Goal: Task Accomplishment & Management: Manage account settings

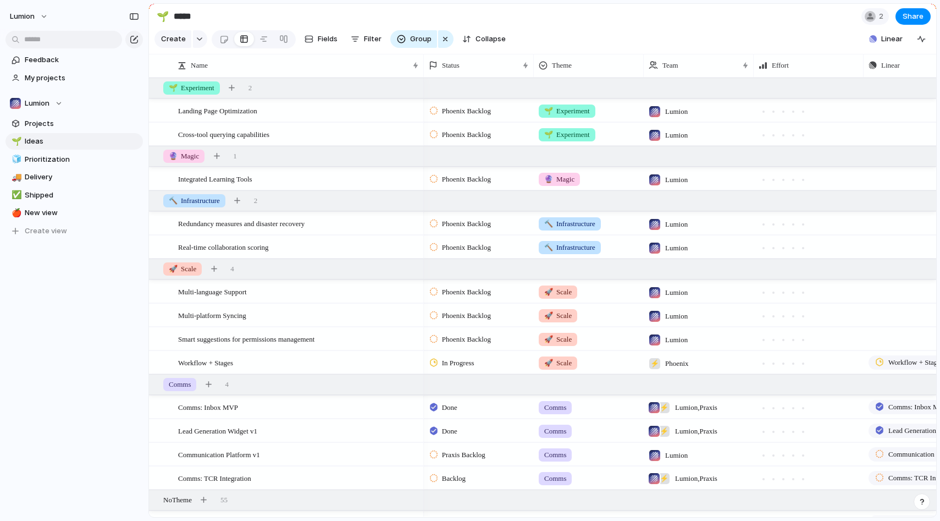
scroll to position [0, 1]
click at [84, 345] on div "Lumion Feedback My projects Lumion Projects 🌱 Ideas 🧊 Prioritization 🚚 Delivery…" at bounding box center [74, 260] width 148 height 521
click at [64, 126] on span "Projects" at bounding box center [82, 123] width 114 height 11
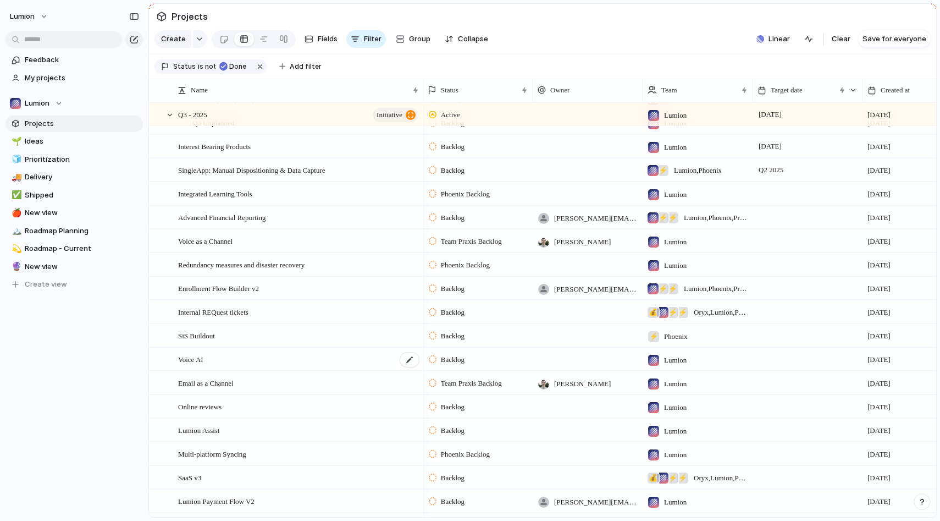
click at [198, 357] on span "Voice AI" at bounding box center [190, 358] width 25 height 13
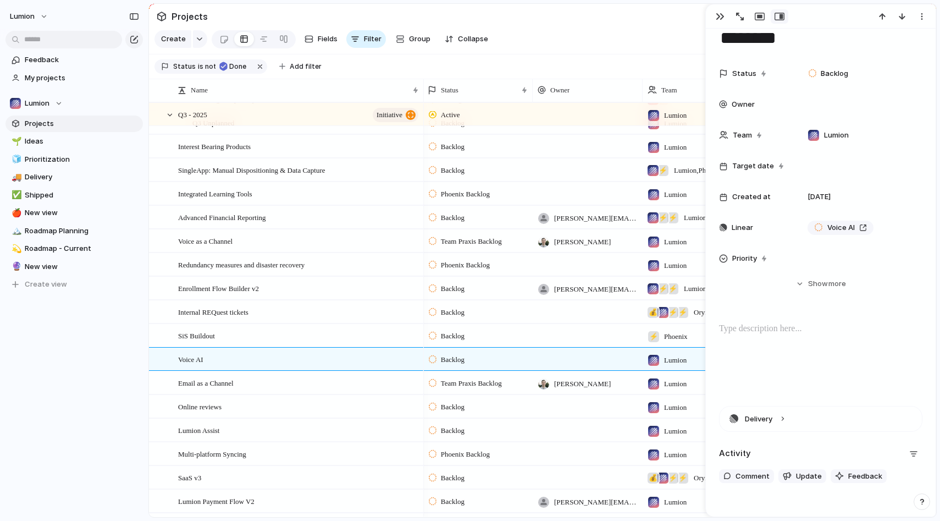
click at [833, 333] on p at bounding box center [820, 328] width 203 height 13
click at [751, 339] on div "To enrich screen reader interactions, please activate Accessibility in Grammarl…" at bounding box center [820, 357] width 203 height 70
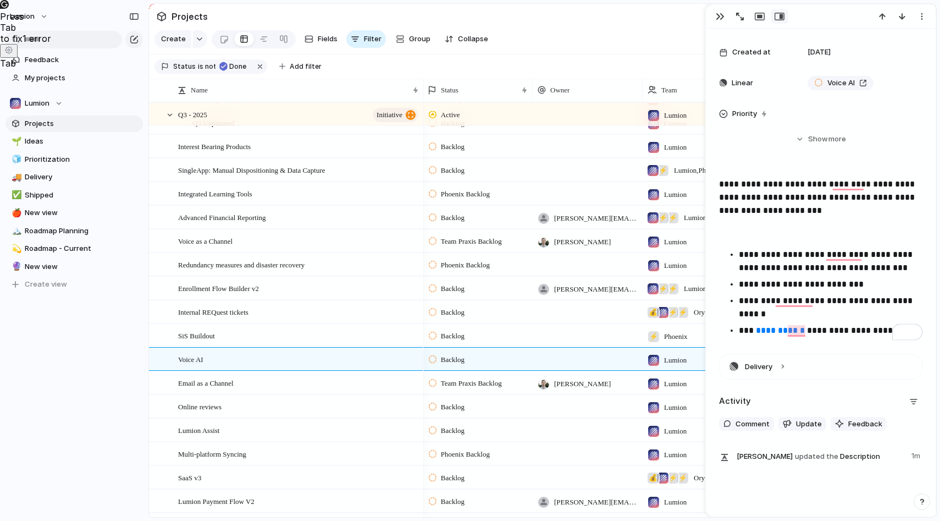
scroll to position [173, 0]
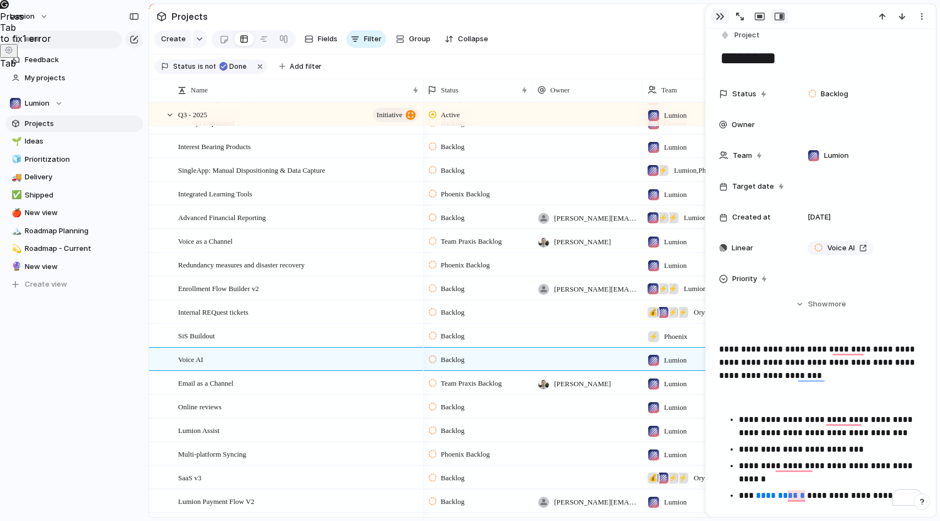
click at [716, 16] on div "button" at bounding box center [720, 16] width 9 height 9
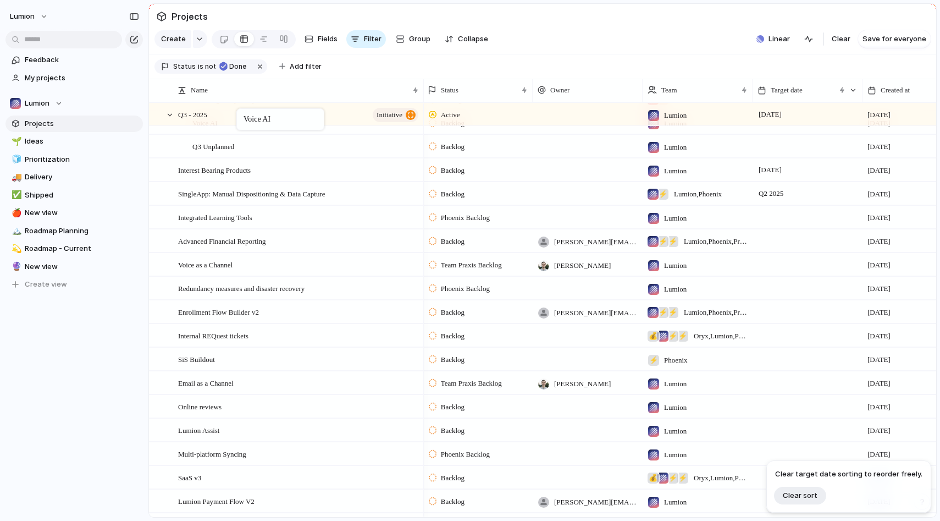
scroll to position [468, 0]
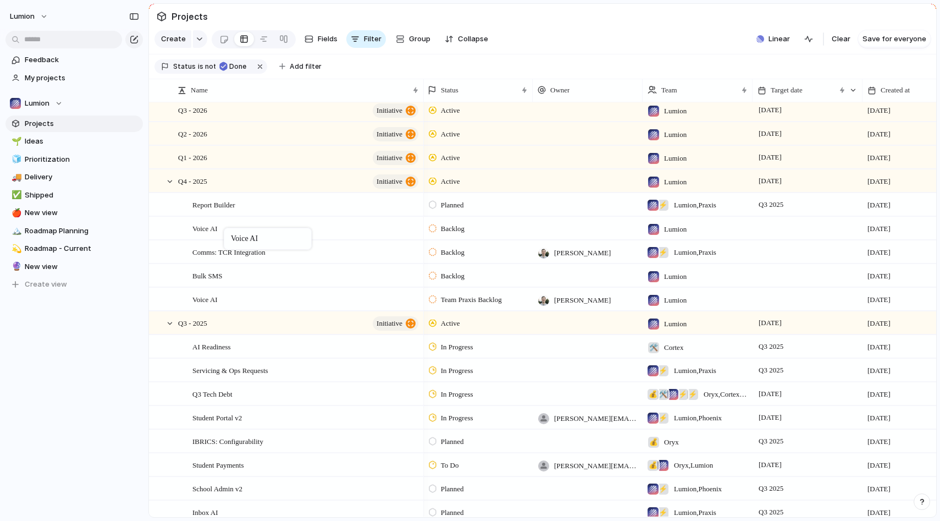
drag, startPoint x: 248, startPoint y: 359, endPoint x: 229, endPoint y: 230, distance: 130.5
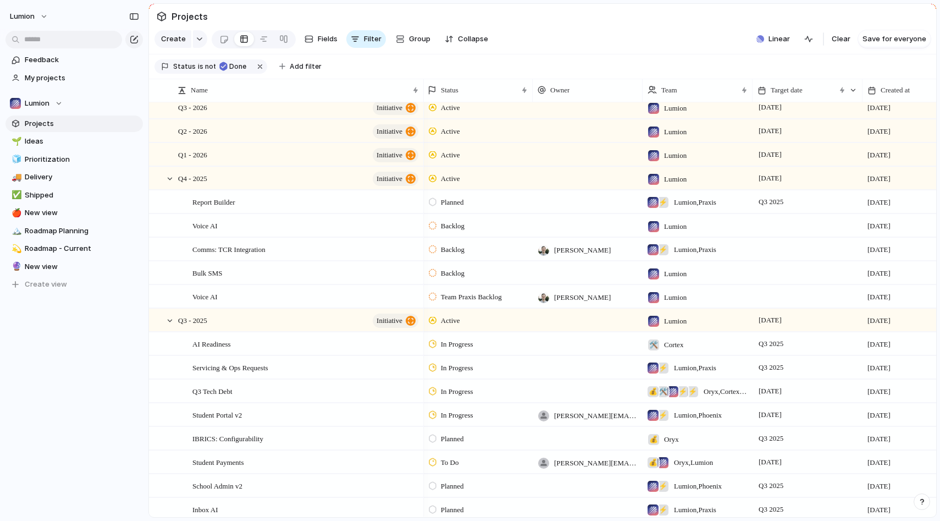
click at [569, 231] on div at bounding box center [588, 225] width 110 height 23
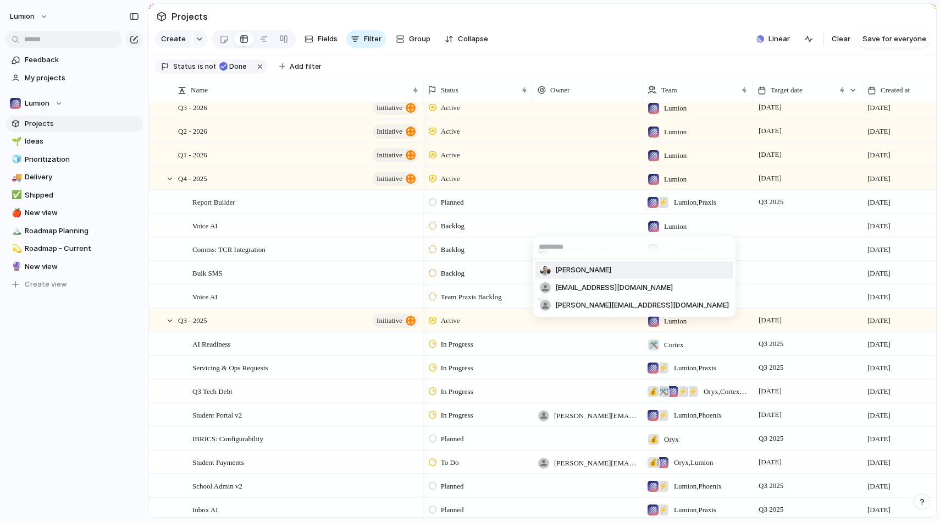
click at [581, 269] on span "[PERSON_NAME]" at bounding box center [583, 269] width 56 height 11
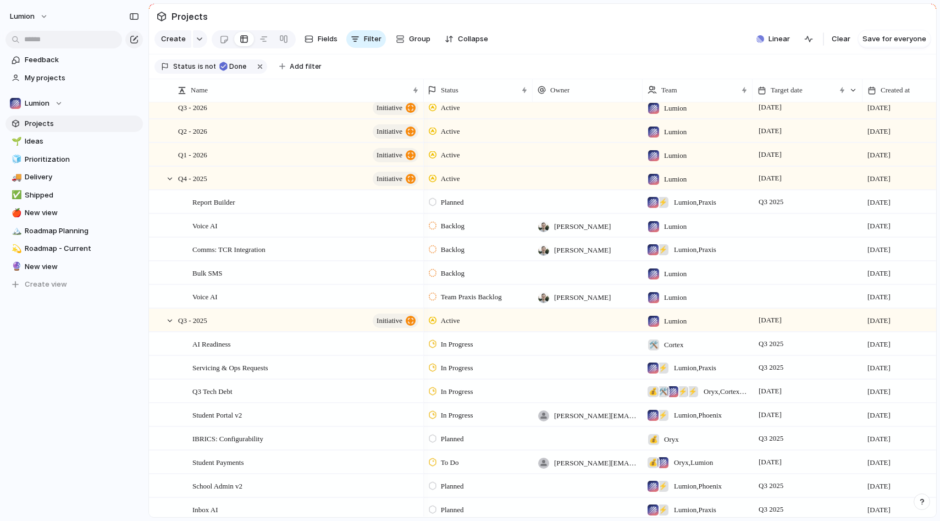
click at [581, 274] on div at bounding box center [588, 272] width 110 height 23
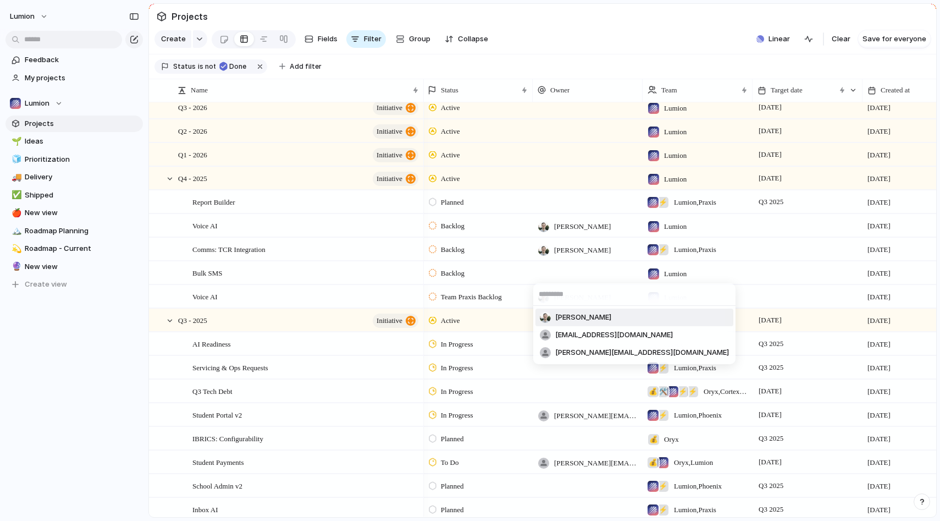
click at [579, 313] on span "[PERSON_NAME]" at bounding box center [583, 317] width 56 height 11
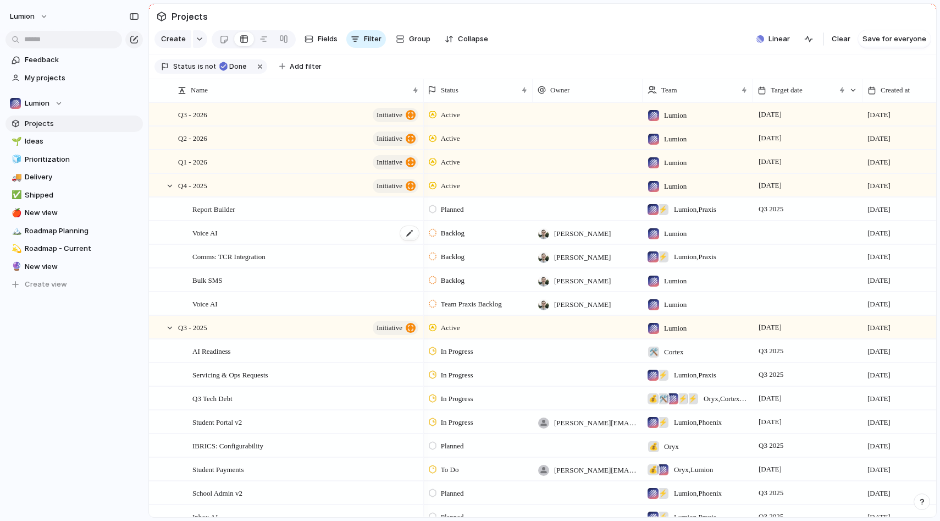
click at [310, 230] on div "Voice AI" at bounding box center [306, 233] width 228 height 23
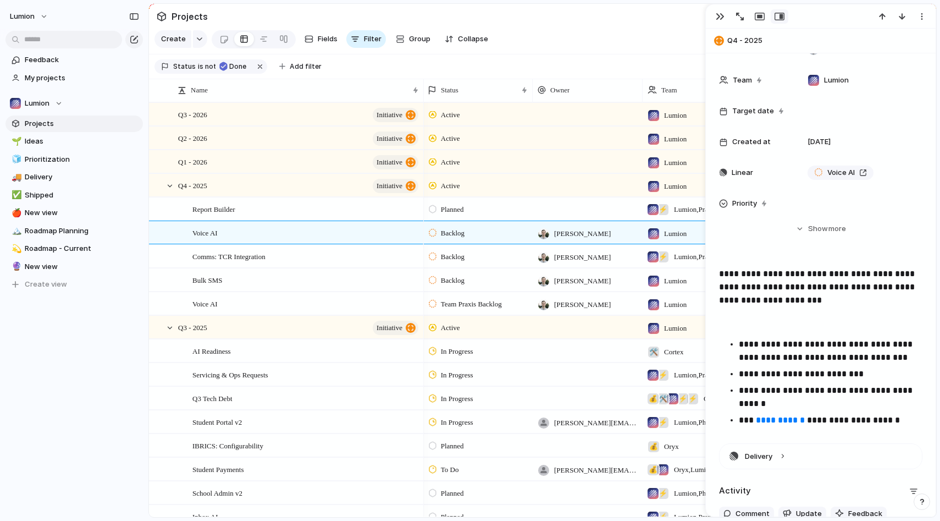
click at [815, 398] on p "**********" at bounding box center [831, 397] width 184 height 26
click at [726, 290] on div "**********" at bounding box center [820, 348] width 203 height 163
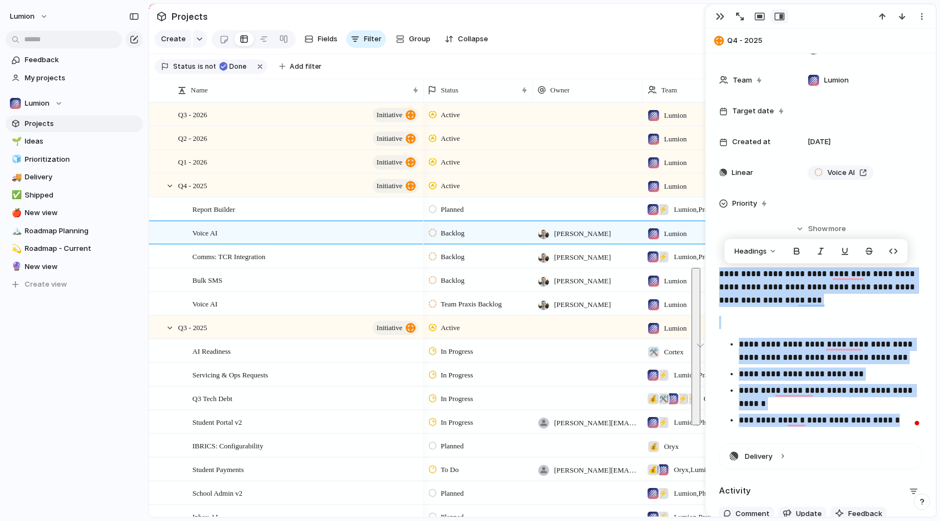
drag, startPoint x: 721, startPoint y: 274, endPoint x: 901, endPoint y: 425, distance: 234.9
click at [901, 425] on div "**********" at bounding box center [820, 348] width 203 height 163
copy div "**********"
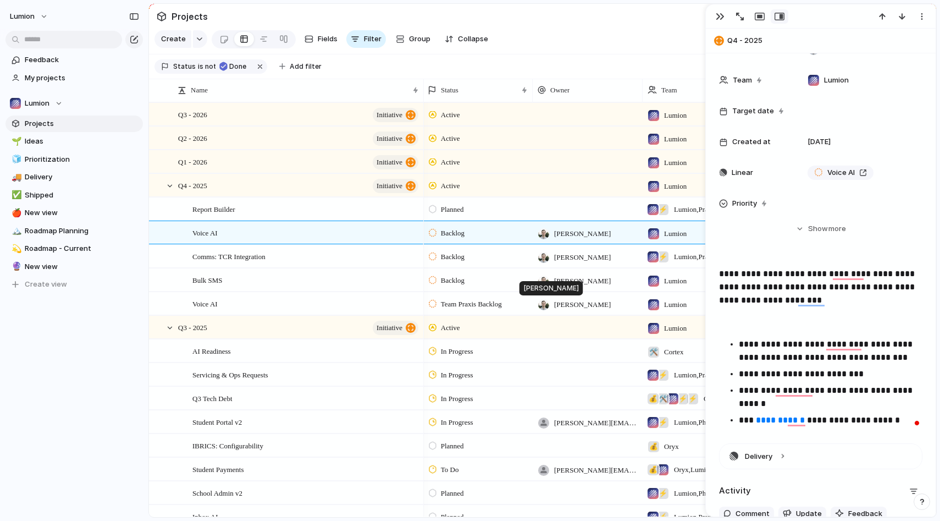
click at [541, 301] on div at bounding box center [543, 304] width 11 height 11
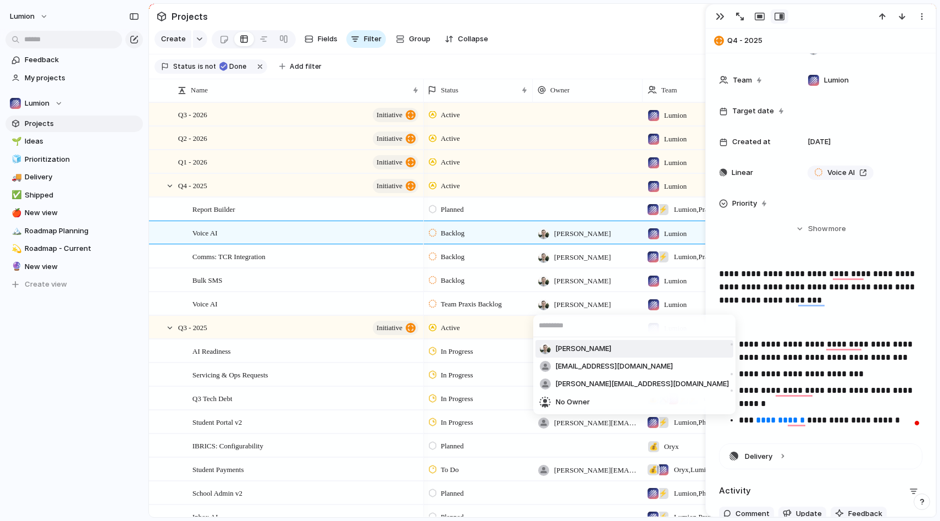
click at [364, 303] on div "Ryan Reeves matthewp@joinlumion.com erik@joinlumion.com No Owner" at bounding box center [470, 260] width 940 height 521
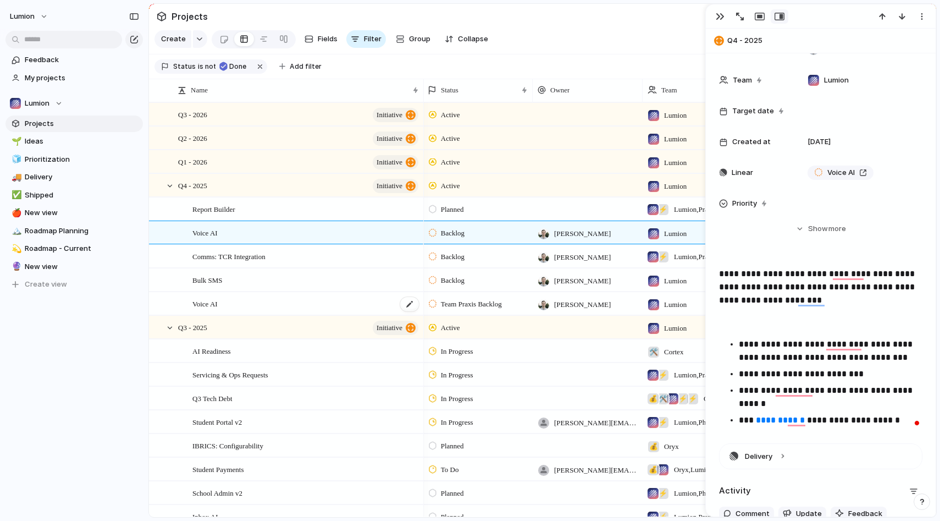
click at [346, 307] on div "Voice AI" at bounding box center [306, 303] width 228 height 23
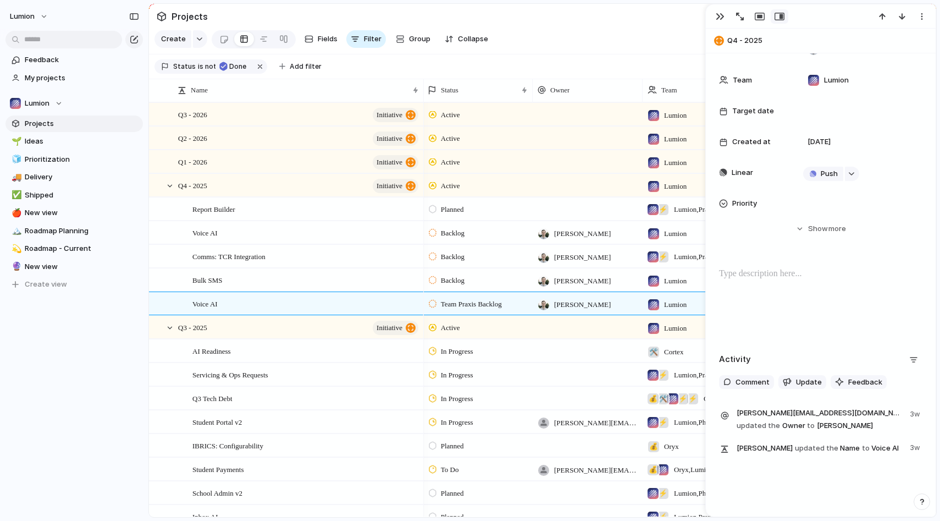
click at [782, 294] on div at bounding box center [820, 302] width 203 height 70
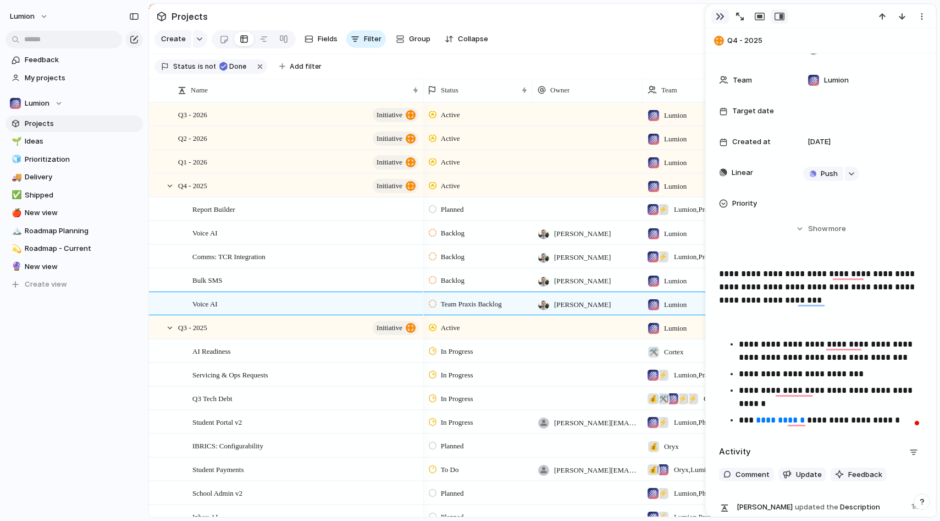
click at [721, 20] on div "button" at bounding box center [720, 16] width 9 height 9
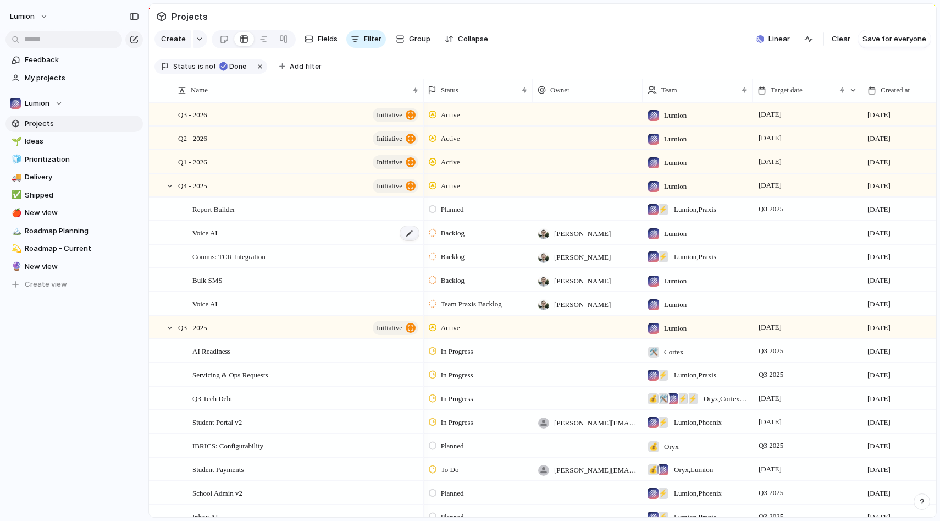
click at [410, 234] on div at bounding box center [409, 233] width 19 height 14
click at [400, 234] on textarea "********" at bounding box center [304, 234] width 224 height 14
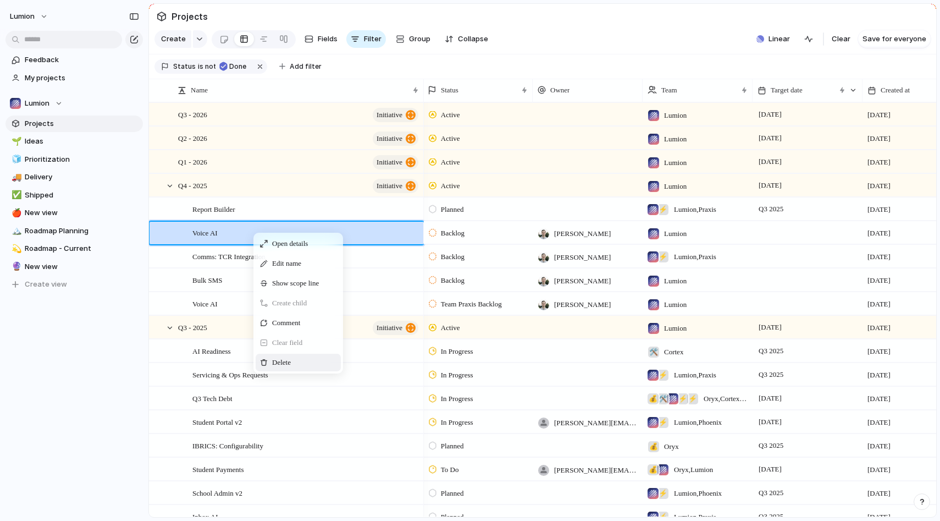
click at [316, 360] on div "Delete" at bounding box center [298, 362] width 85 height 18
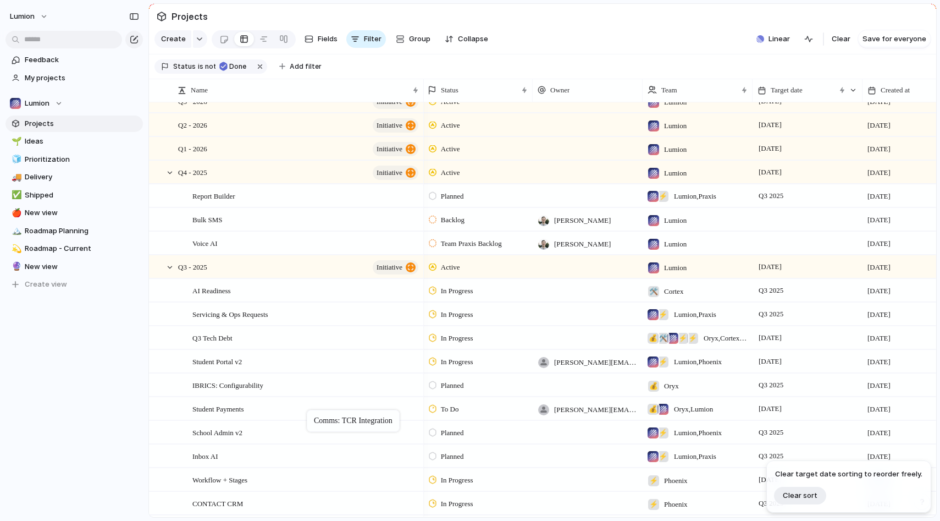
drag, startPoint x: 338, startPoint y: 220, endPoint x: 313, endPoint y: 410, distance: 191.3
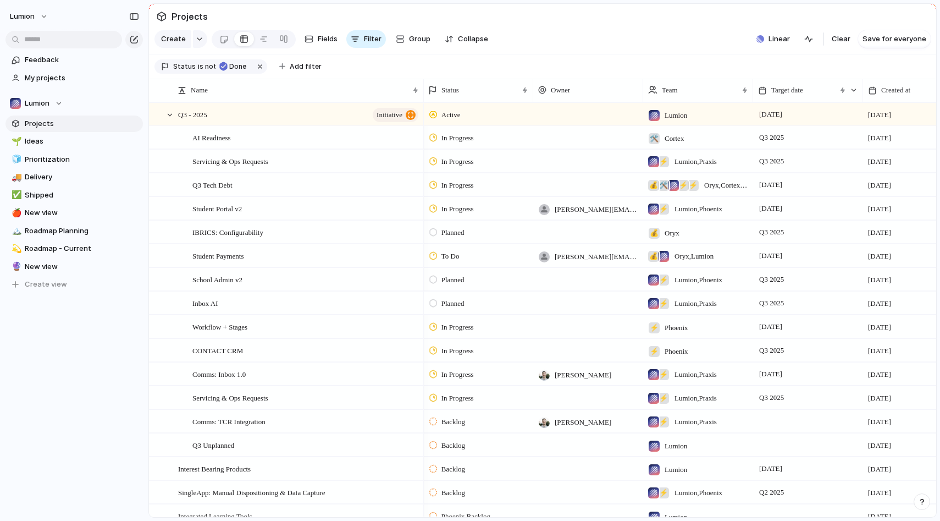
click at [565, 297] on div at bounding box center [588, 302] width 110 height 23
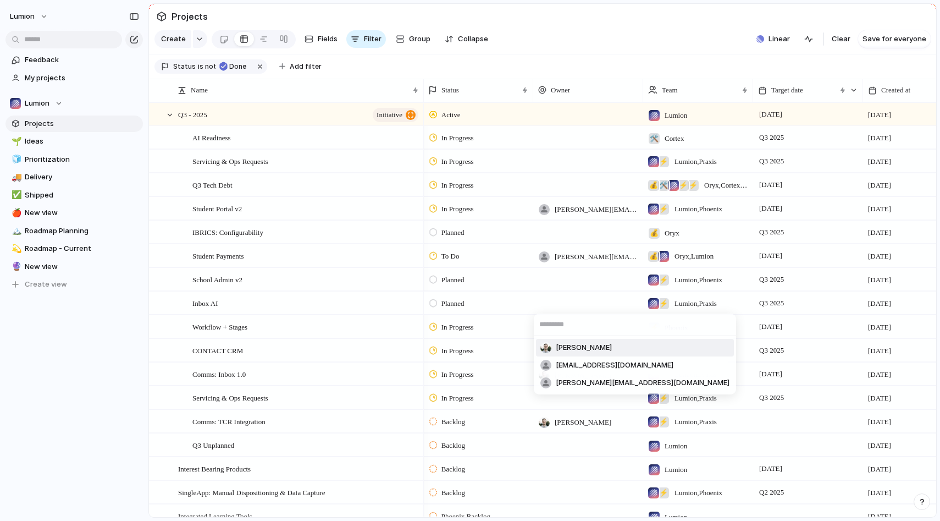
click at [588, 349] on span "[PERSON_NAME]" at bounding box center [584, 347] width 56 height 11
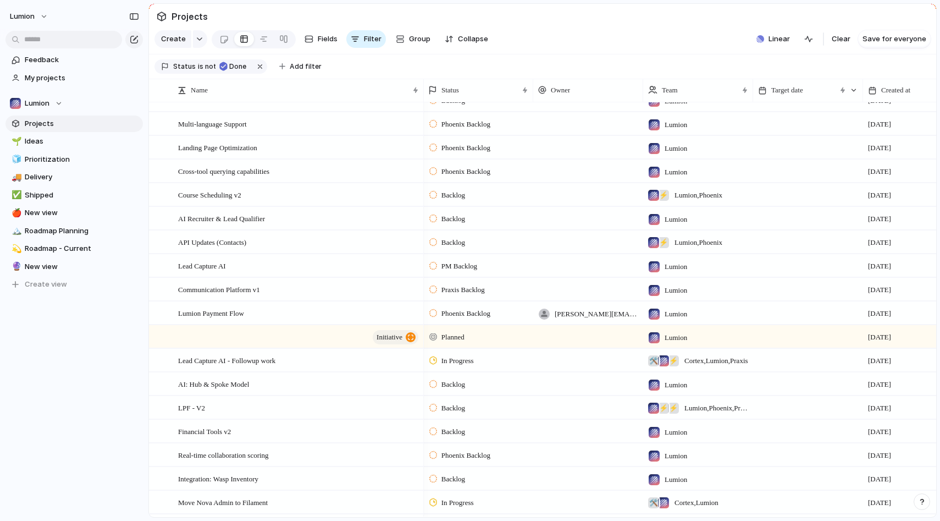
click at [432, 265] on div at bounding box center [433, 266] width 8 height 10
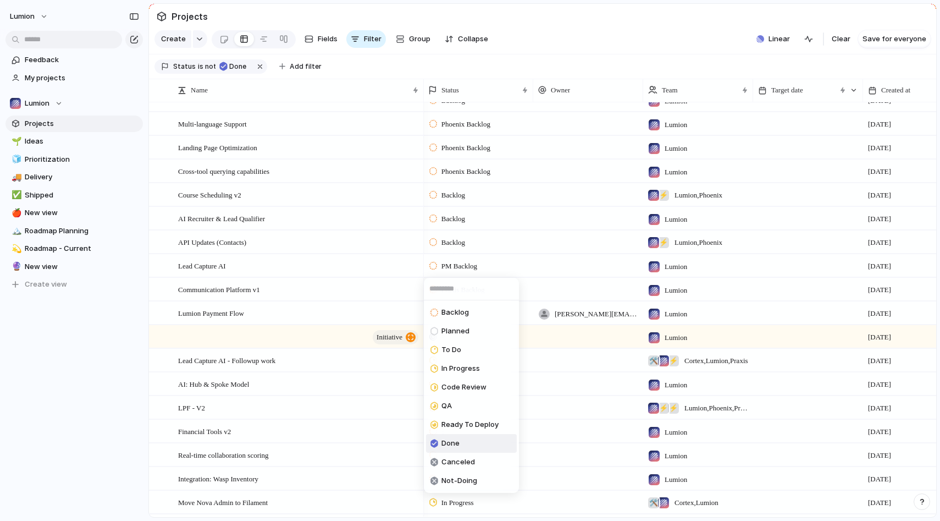
click at [449, 440] on span "Done" at bounding box center [450, 443] width 18 height 11
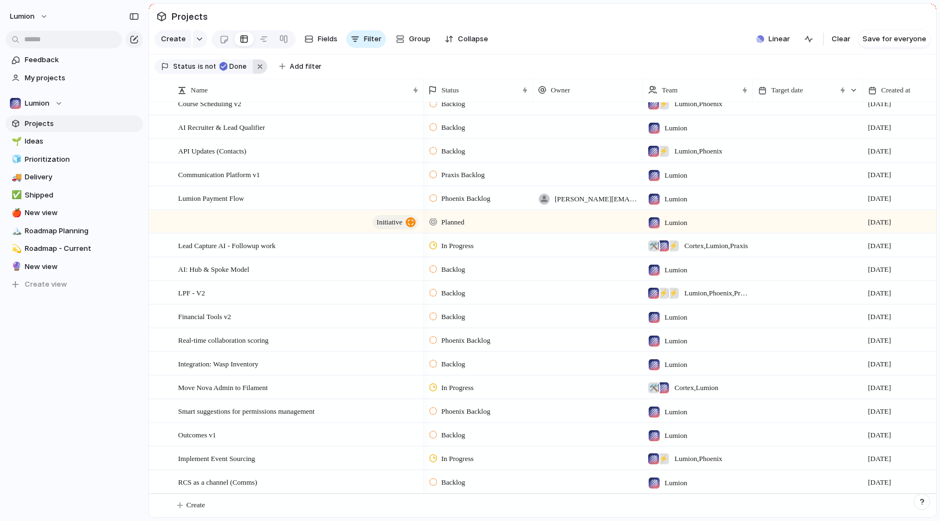
click at [256, 67] on button "button" at bounding box center [260, 66] width 14 height 14
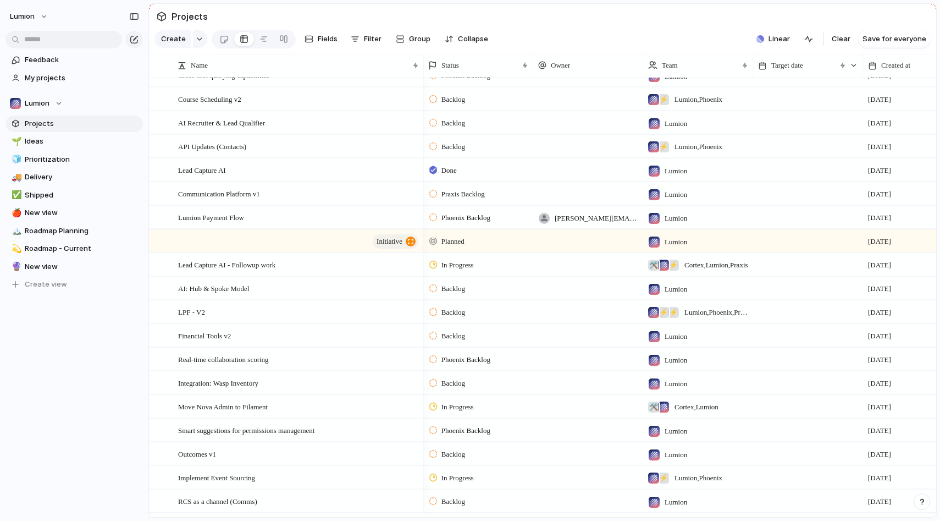
click at [579, 170] on div at bounding box center [588, 169] width 110 height 23
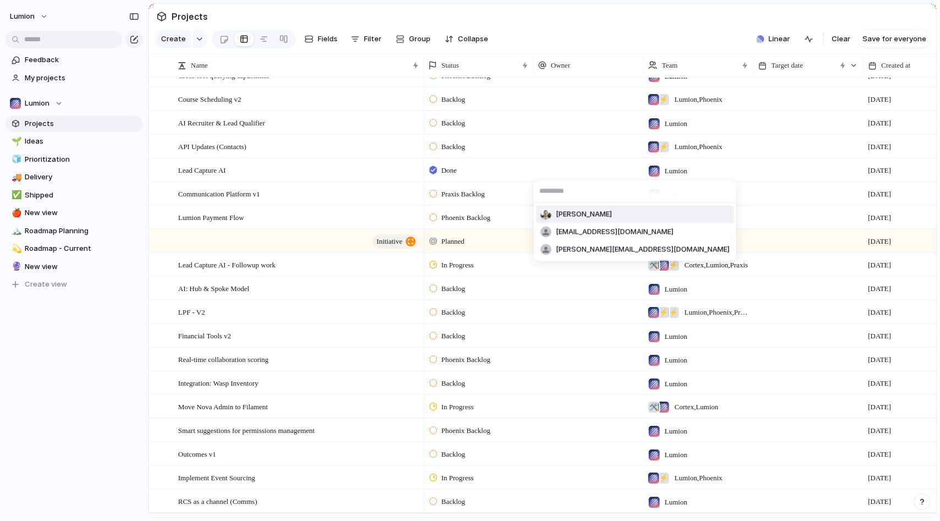
click at [571, 212] on span "[PERSON_NAME]" at bounding box center [584, 214] width 56 height 11
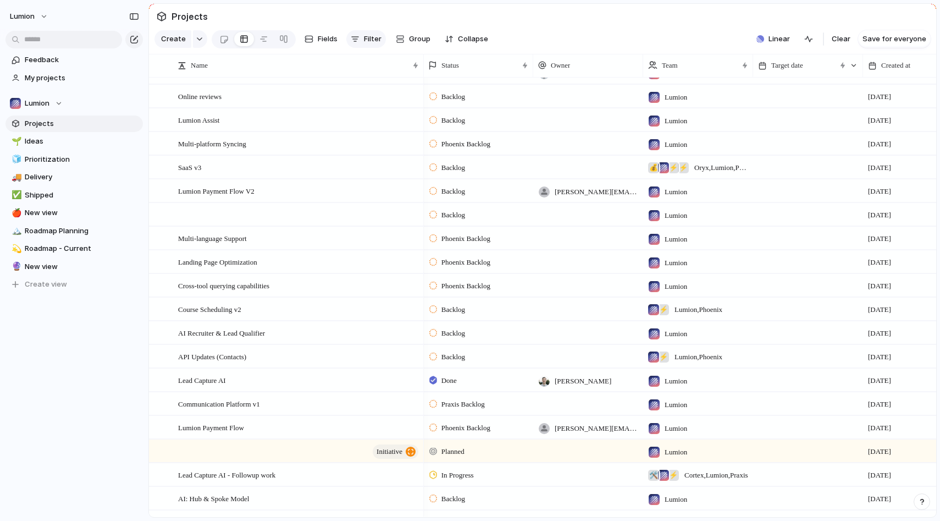
click at [364, 41] on span "Filter" at bounding box center [373, 39] width 18 height 11
type input "****"
click at [392, 80] on span "Status" at bounding box center [394, 79] width 24 height 11
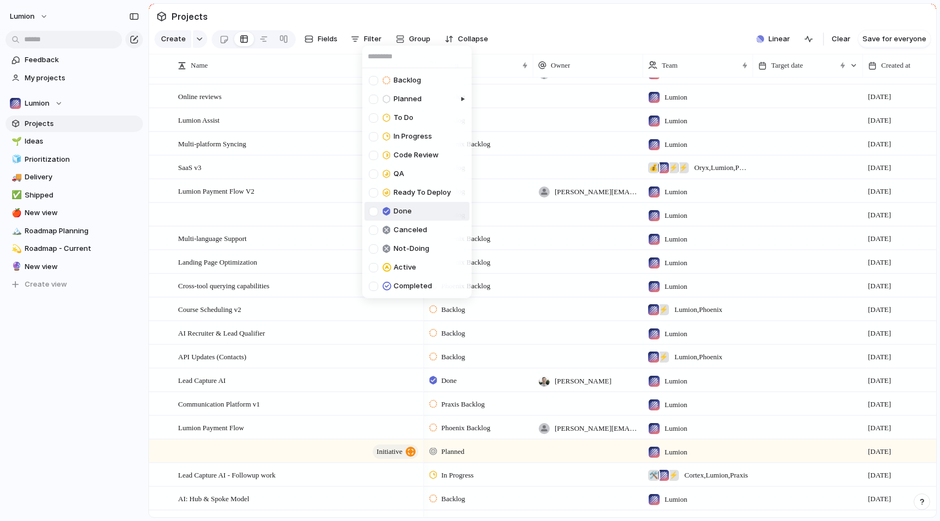
click at [408, 212] on span "Done" at bounding box center [403, 211] width 18 height 11
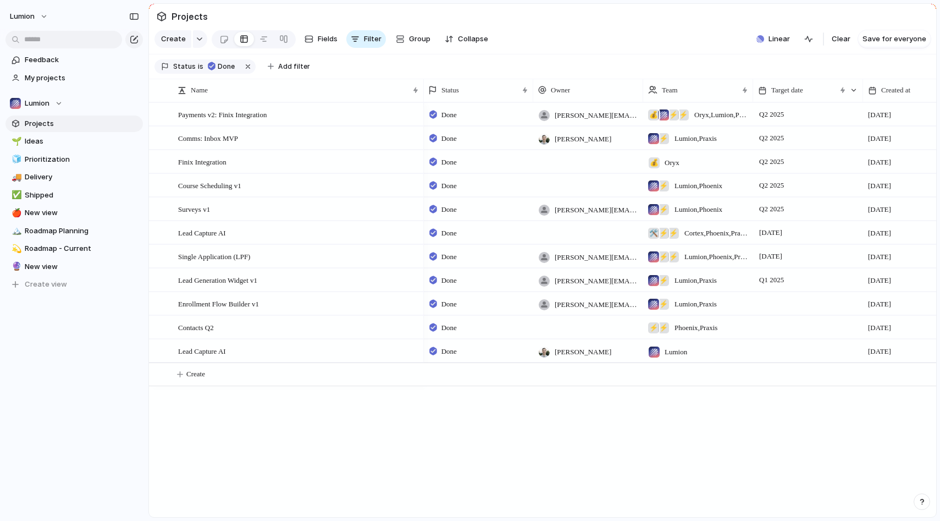
click at [199, 62] on div "Backlog Planned To Do In Progress Code Review QA Ready To Deploy Done Canceled …" at bounding box center [470, 260] width 940 height 521
click at [198, 64] on span "is" at bounding box center [200, 67] width 5 height 10
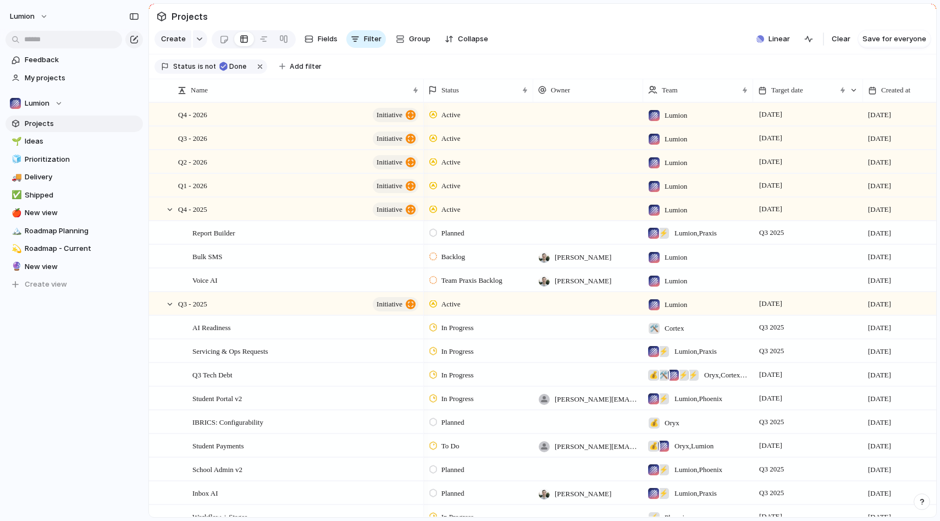
click at [201, 73] on div "Status is not Done" at bounding box center [210, 66] width 113 height 14
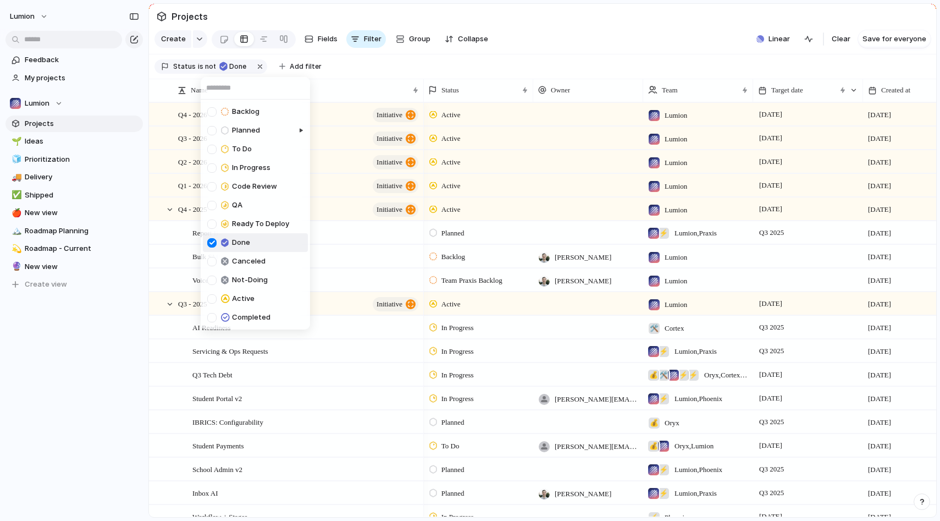
click at [201, 69] on div "Backlog Planned To Do In Progress Code Review QA Ready To Deploy Done Canceled …" at bounding box center [470, 260] width 940 height 521
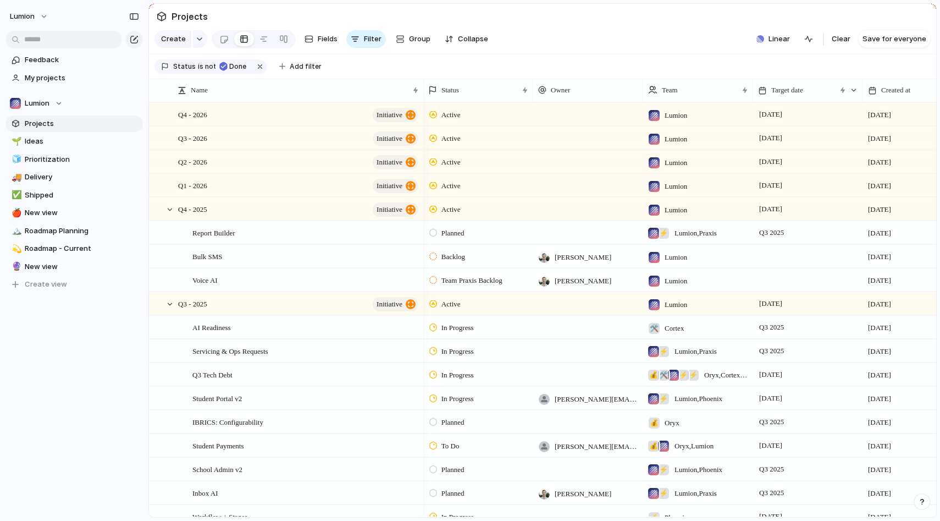
click at [203, 69] on span "not" at bounding box center [209, 67] width 12 height 10
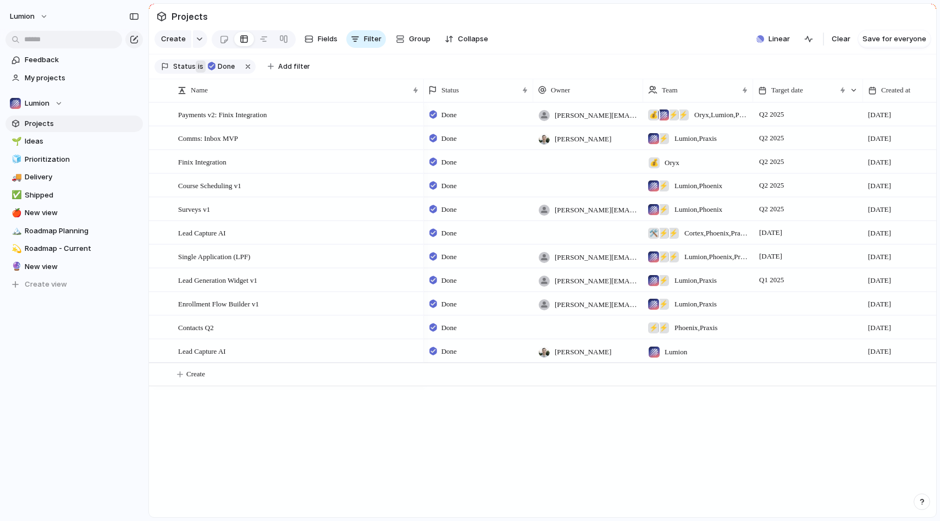
click at [199, 69] on span "is" at bounding box center [200, 67] width 5 height 10
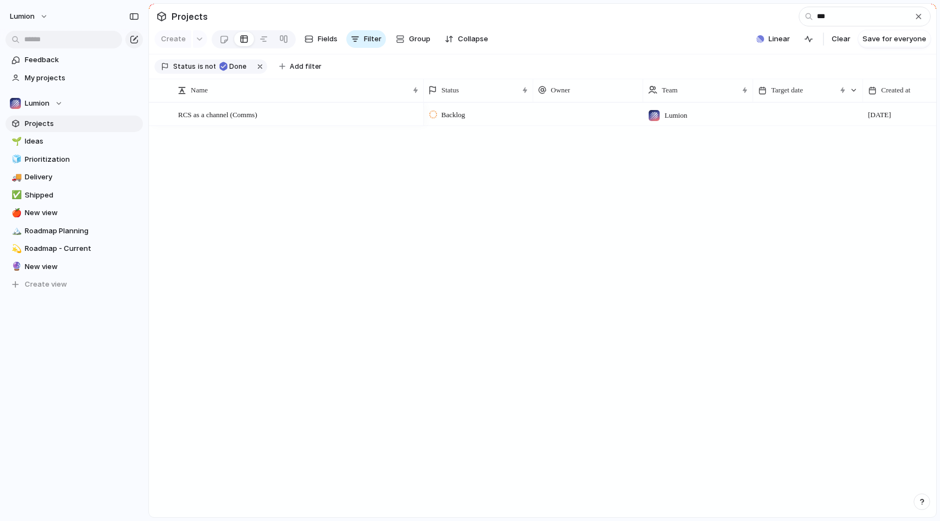
type input "***"
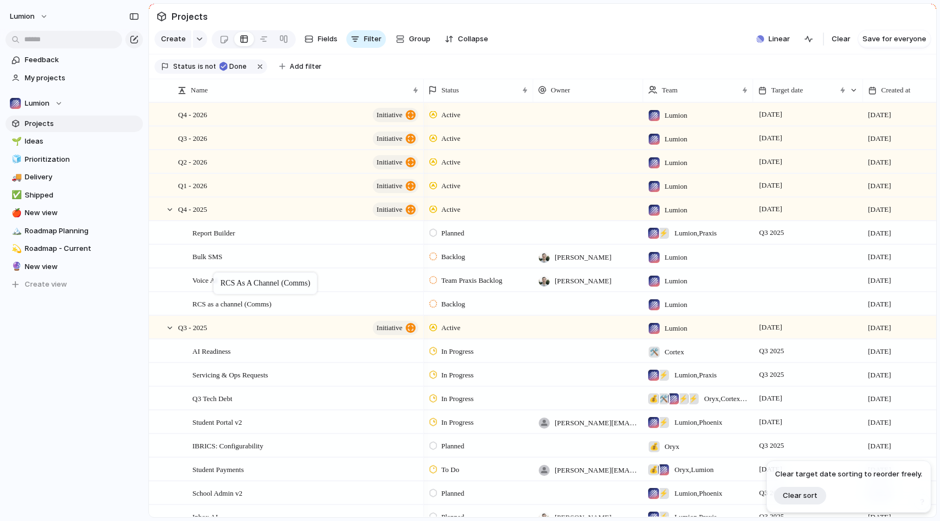
drag, startPoint x: 283, startPoint y: 478, endPoint x: 219, endPoint y: 274, distance: 213.2
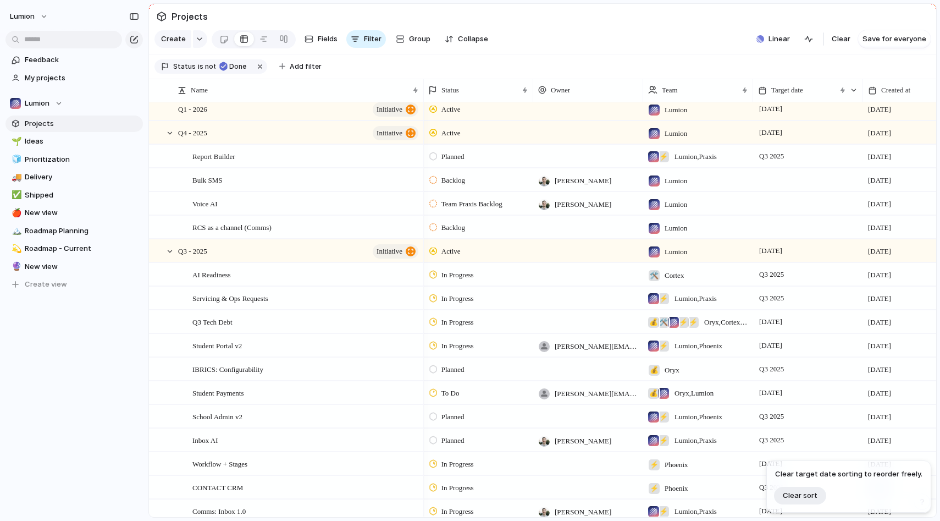
click at [563, 232] on div at bounding box center [588, 226] width 110 height 23
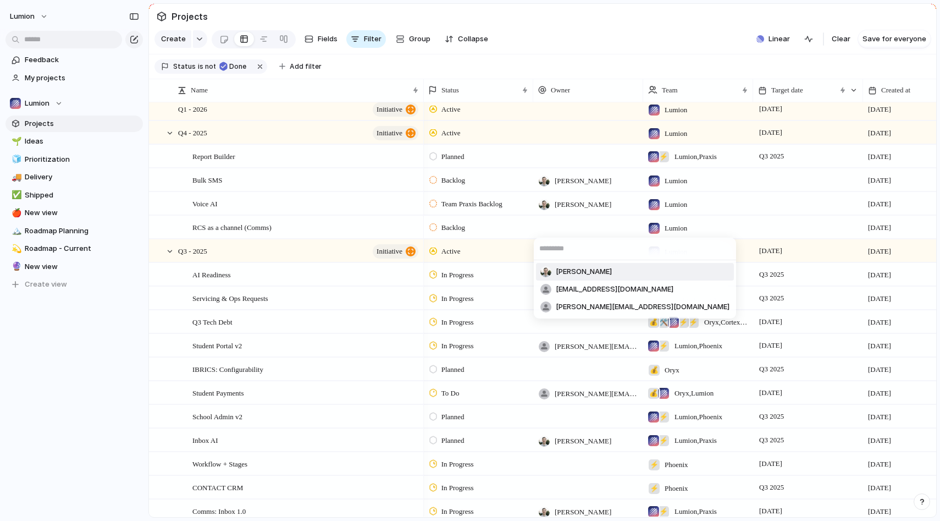
click at [565, 268] on span "[PERSON_NAME]" at bounding box center [584, 271] width 56 height 11
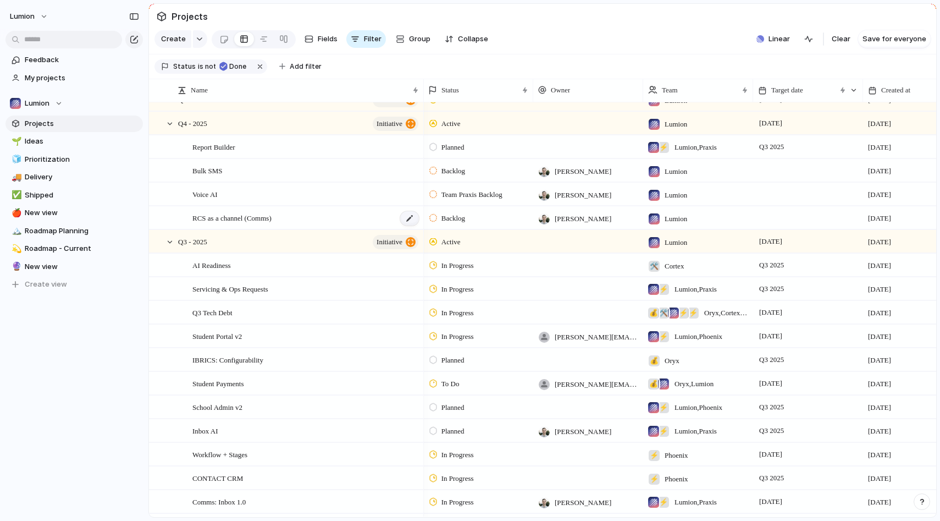
click at [407, 217] on div at bounding box center [409, 218] width 19 height 14
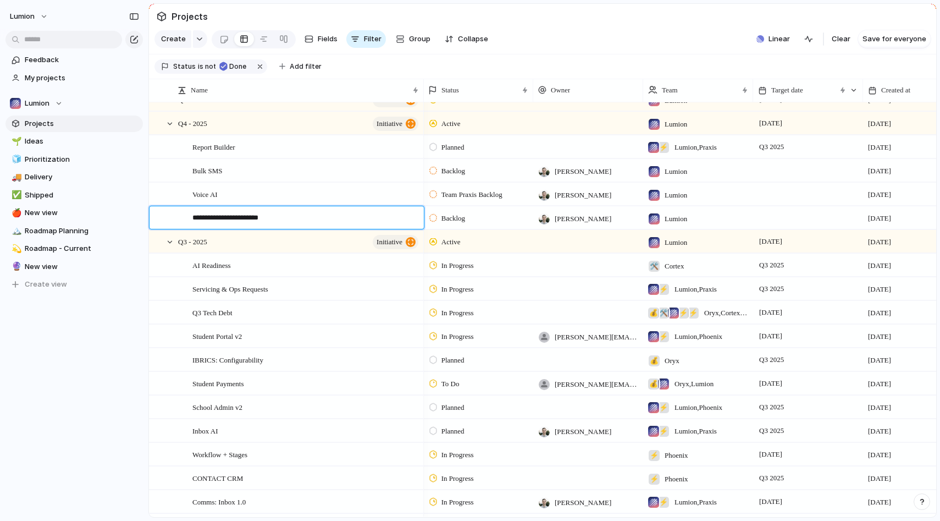
click at [209, 218] on textarea "**********" at bounding box center [304, 219] width 224 height 14
type textarea "**********"
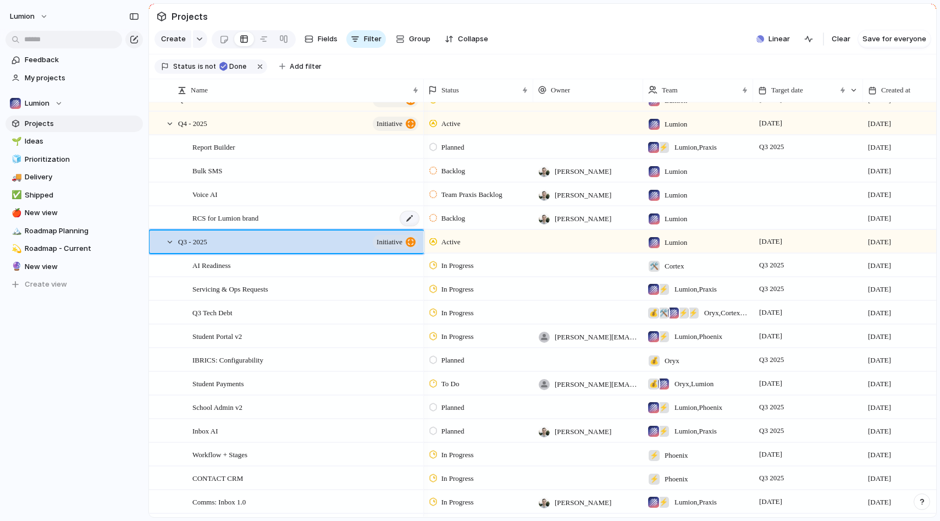
click at [407, 220] on div at bounding box center [409, 218] width 19 height 14
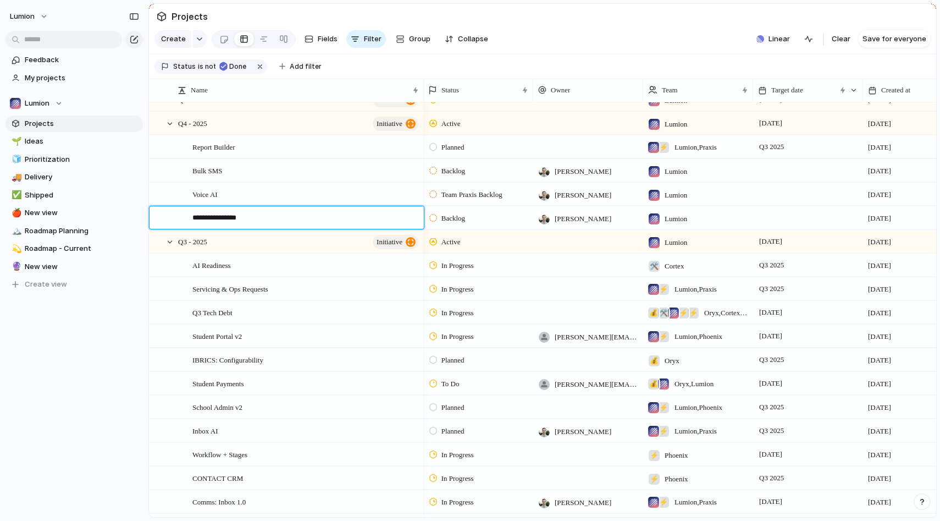
type textarea "**********"
click at [295, 220] on div "RCS for Servicing" at bounding box center [306, 218] width 228 height 23
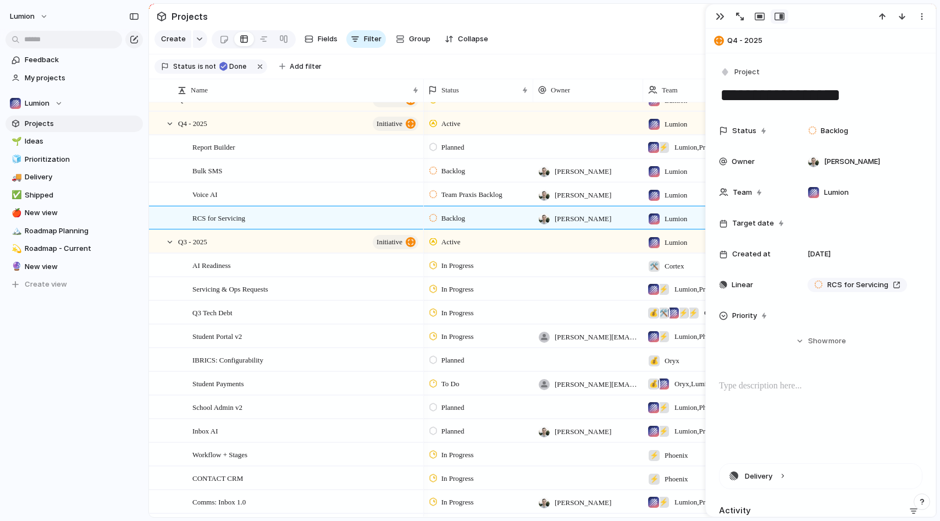
click at [762, 394] on div at bounding box center [820, 414] width 203 height 70
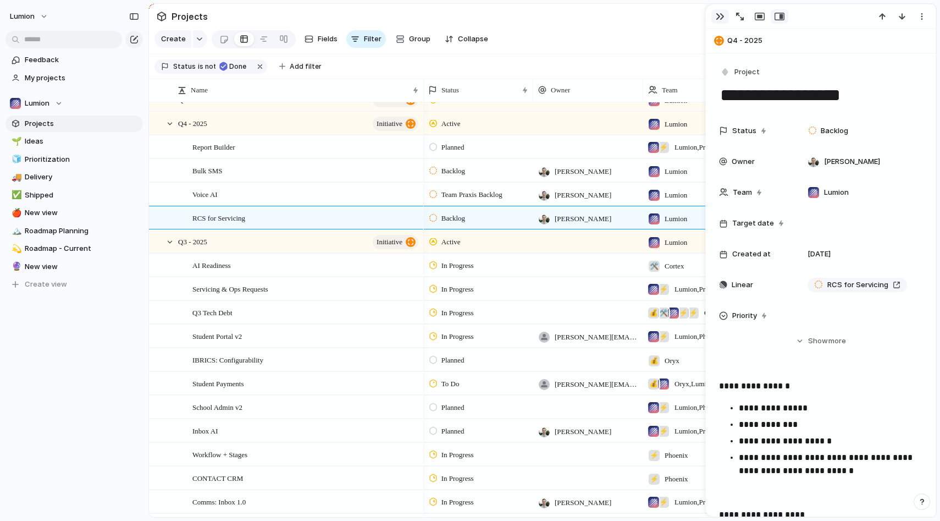
click at [718, 19] on div "button" at bounding box center [720, 16] width 9 height 9
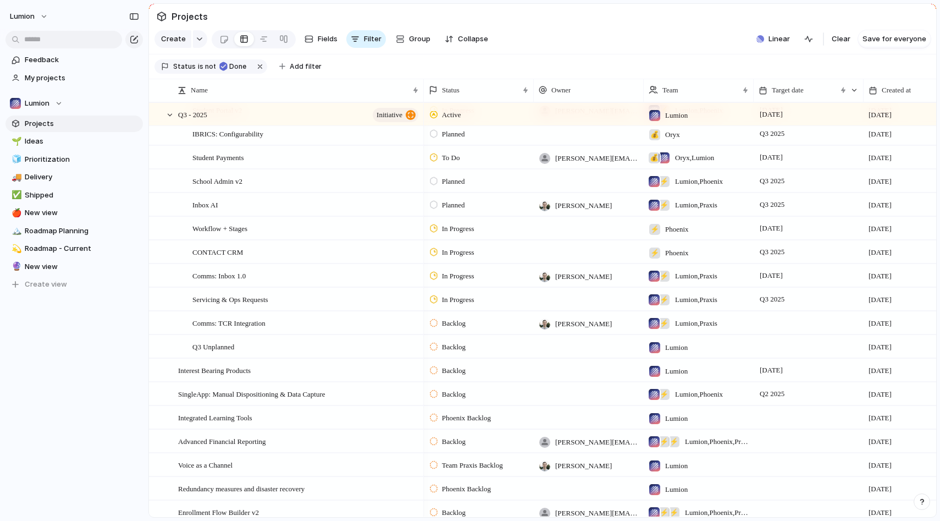
scroll to position [329, 0]
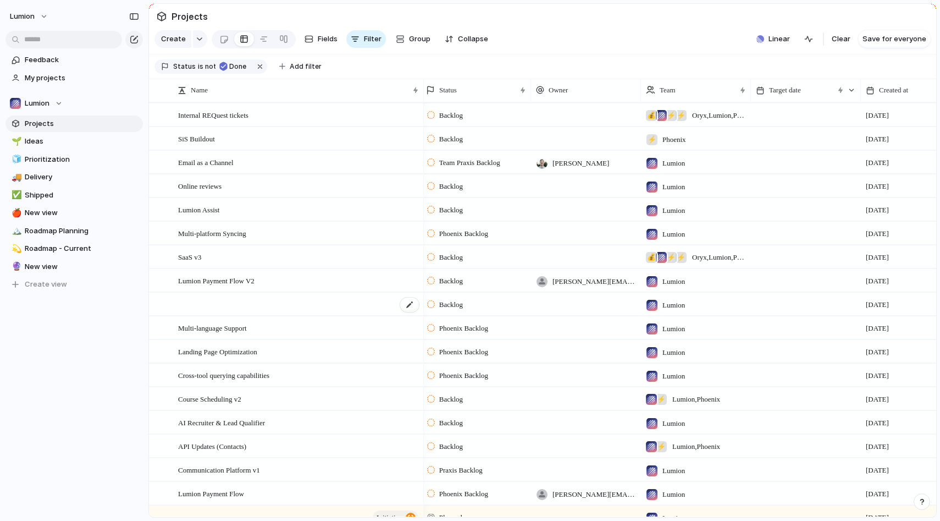
click at [363, 304] on div at bounding box center [299, 304] width 242 height 23
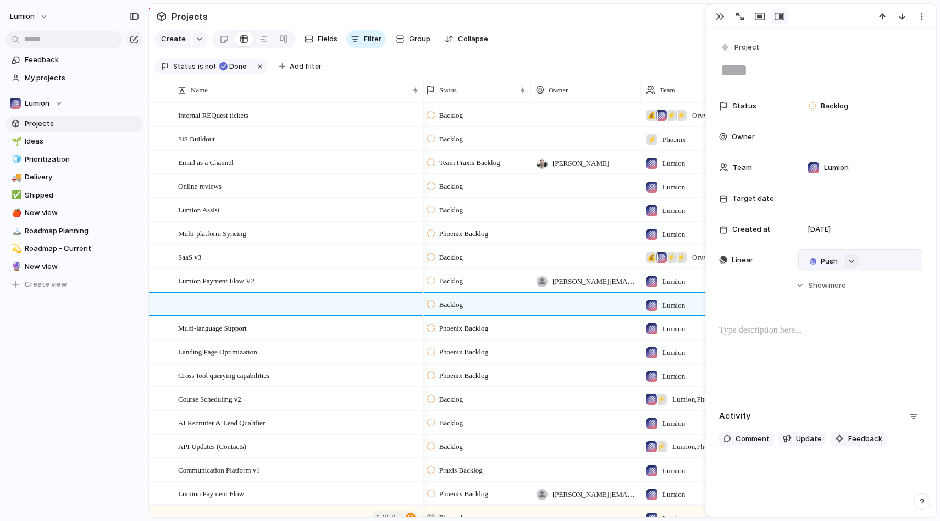
click at [854, 263] on button "button" at bounding box center [852, 261] width 14 height 14
click at [854, 263] on div "Projects Issues School Admin v2 Integration: Wasp Inventory Communication Platf…" at bounding box center [470, 260] width 940 height 521
click at [826, 262] on span "Push" at bounding box center [829, 261] width 17 height 11
click at [864, 240] on div "Project Issue" at bounding box center [470, 260] width 940 height 521
click at [328, 307] on div at bounding box center [299, 304] width 242 height 23
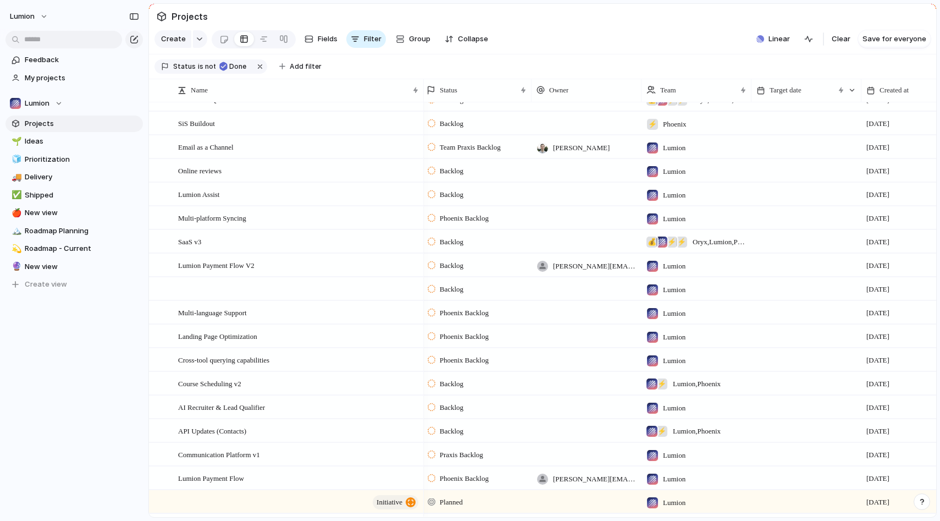
click at [699, 24] on section "Projects" at bounding box center [542, 16] width 787 height 25
